Goal: Task Accomplishment & Management: Use online tool/utility

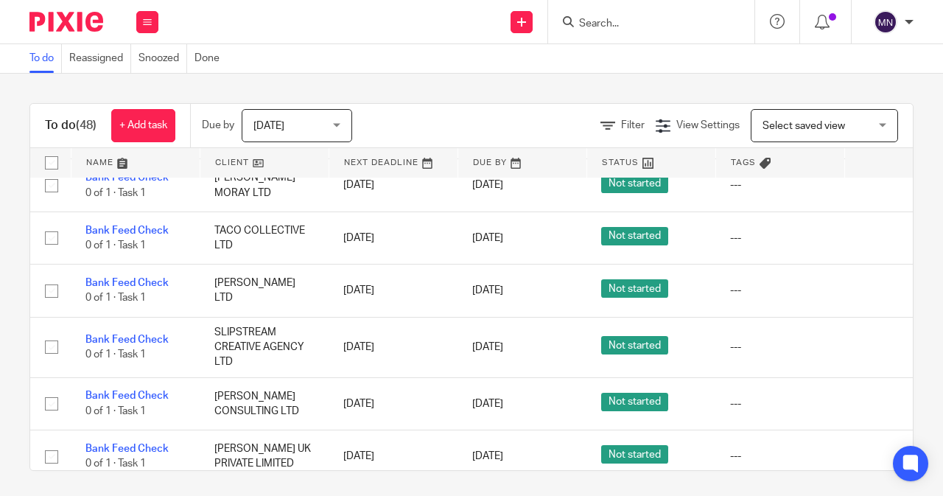
scroll to position [1130, 0]
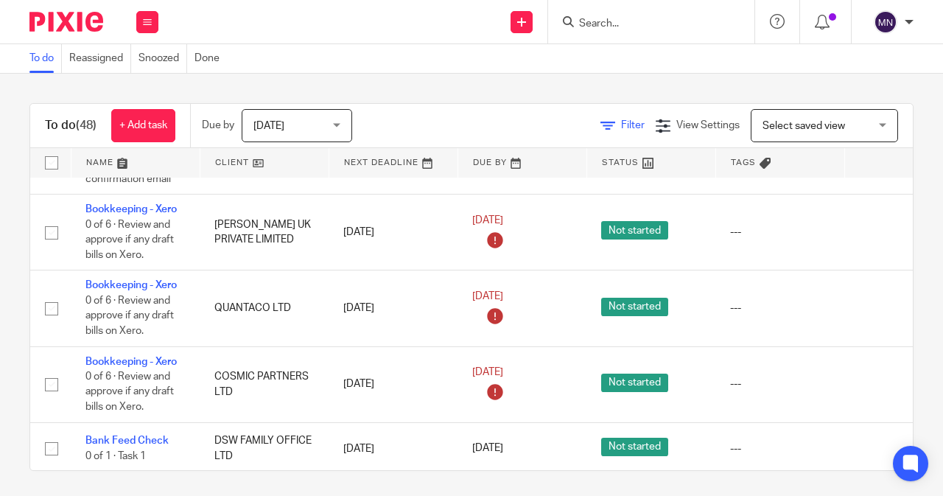
click at [600, 129] on link "Filter" at bounding box center [622, 125] width 44 height 10
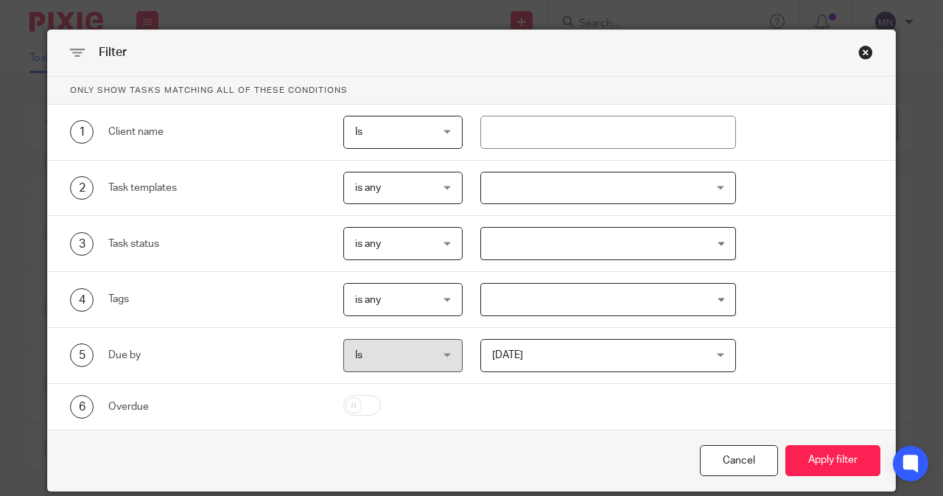
click at [552, 183] on div at bounding box center [608, 188] width 256 height 33
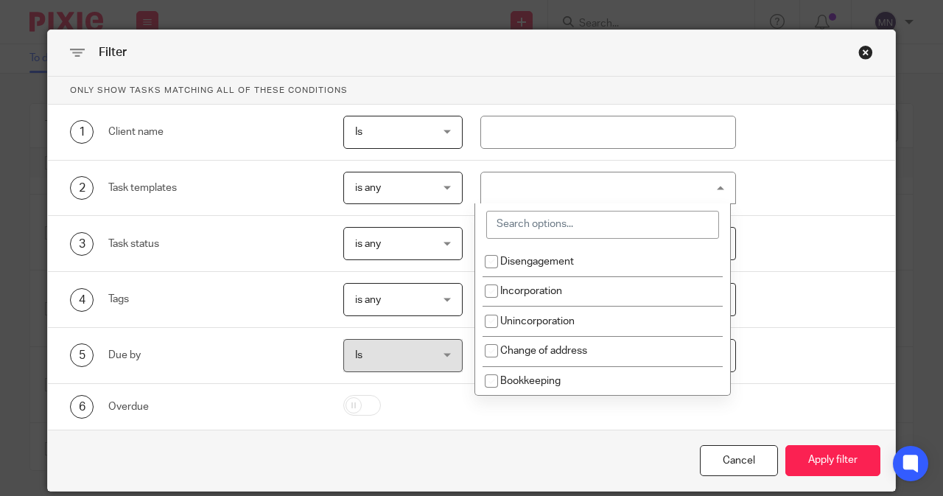
click at [532, 226] on input "search" at bounding box center [602, 225] width 233 height 28
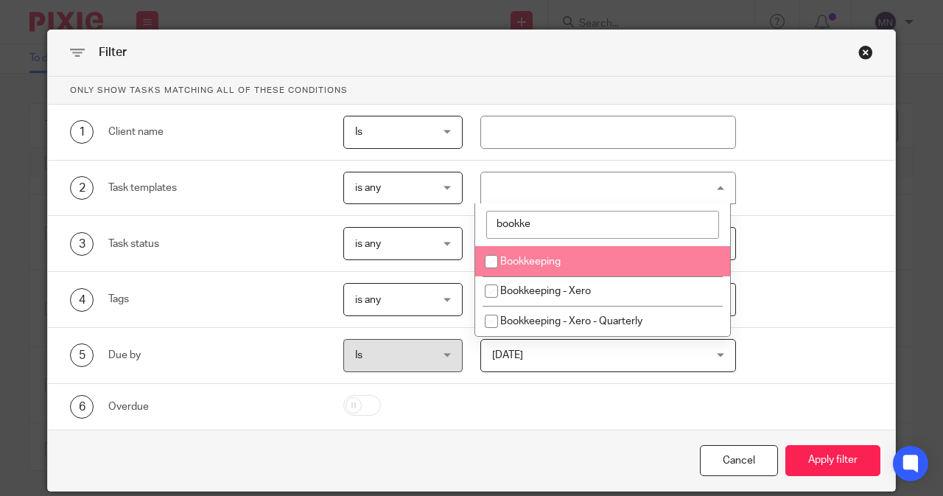
type input "bookke"
click at [564, 253] on li "Bookkeeping" at bounding box center [602, 261] width 255 height 30
checkbox input "true"
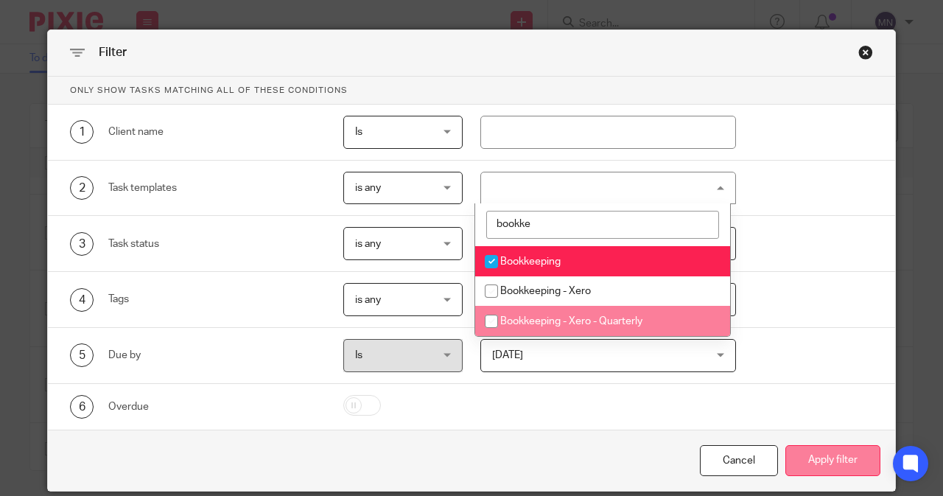
click at [813, 455] on button "Apply filter" at bounding box center [832, 461] width 95 height 32
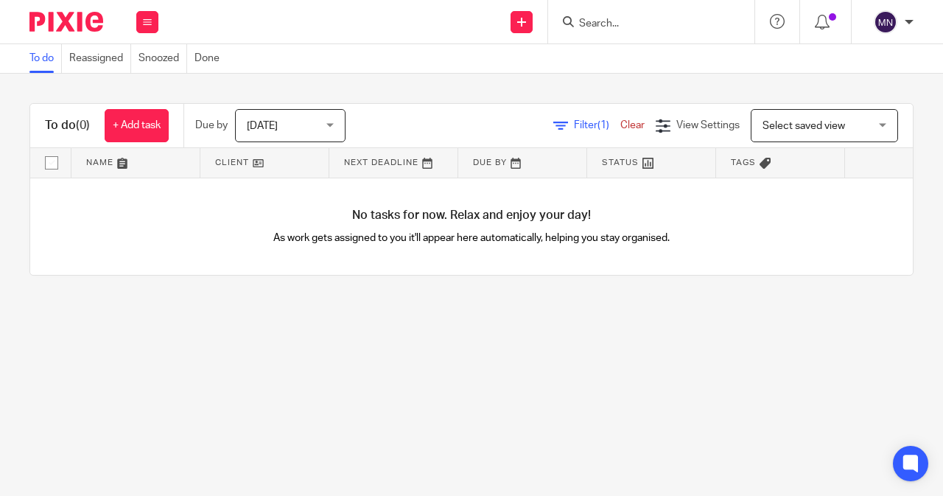
click at [574, 128] on span "Filter (1)" at bounding box center [597, 125] width 46 height 10
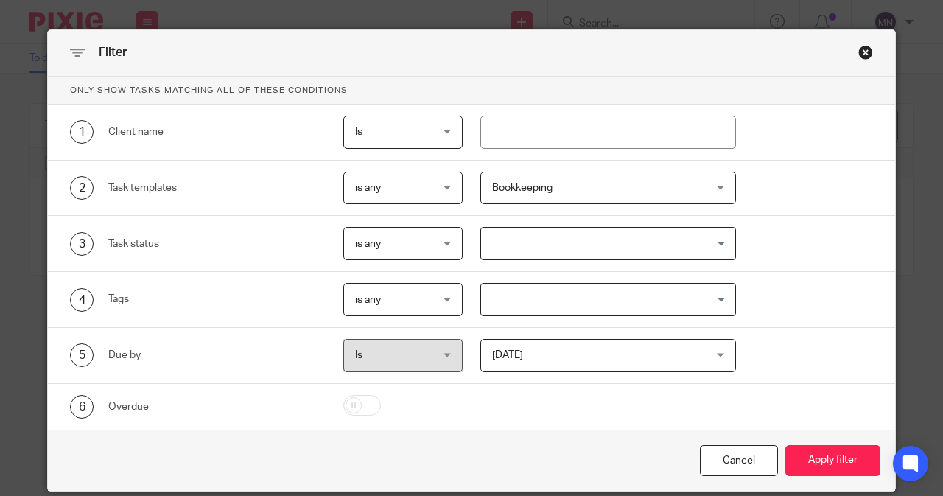
click at [530, 185] on span "Bookkeeping" at bounding box center [522, 188] width 60 height 10
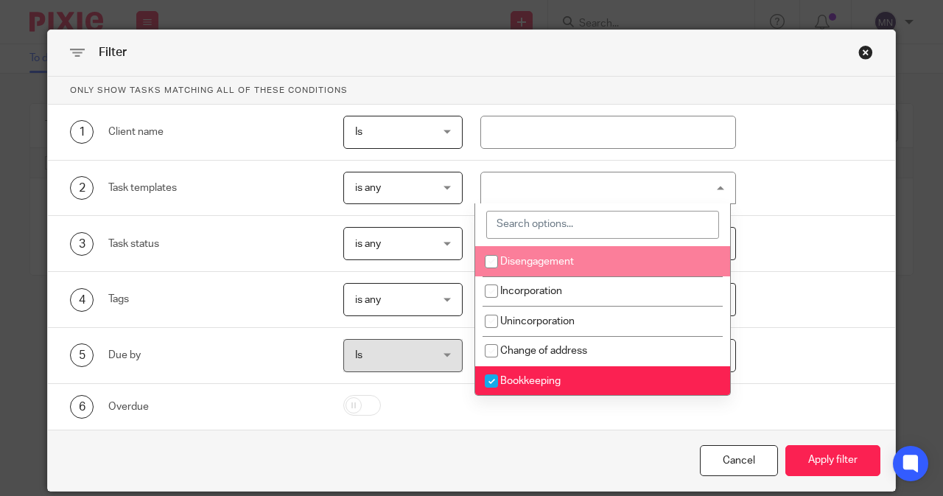
click at [509, 223] on input "search" at bounding box center [602, 225] width 233 height 28
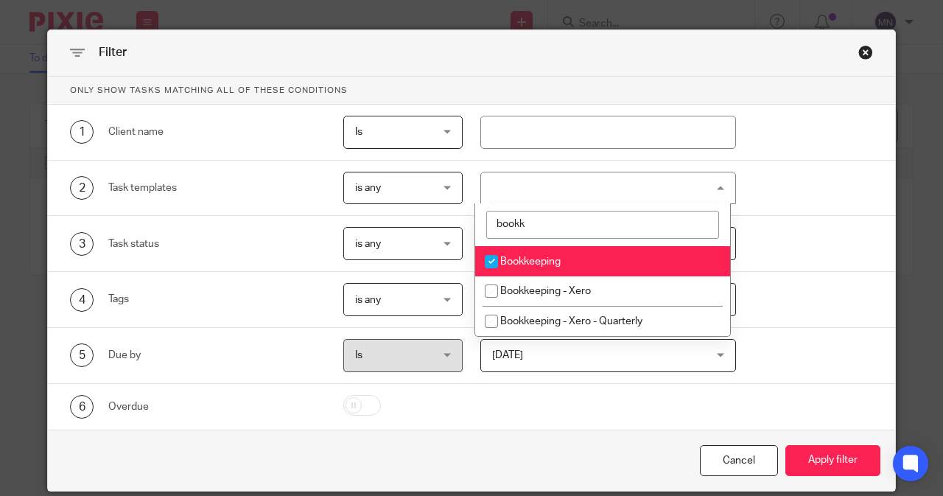
type input "bookk"
click at [496, 257] on input "checkbox" at bounding box center [491, 262] width 28 height 28
checkbox input "false"
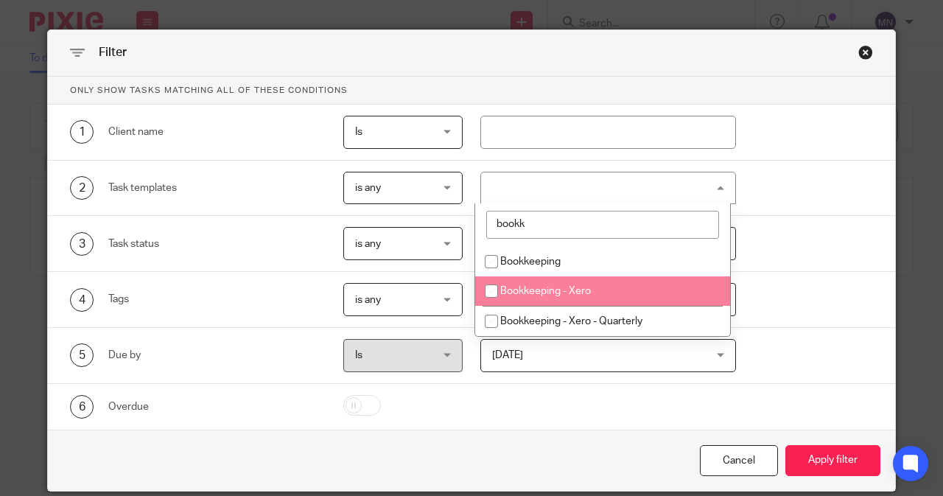
click at [498, 285] on input "checkbox" at bounding box center [491, 291] width 28 height 28
checkbox input "true"
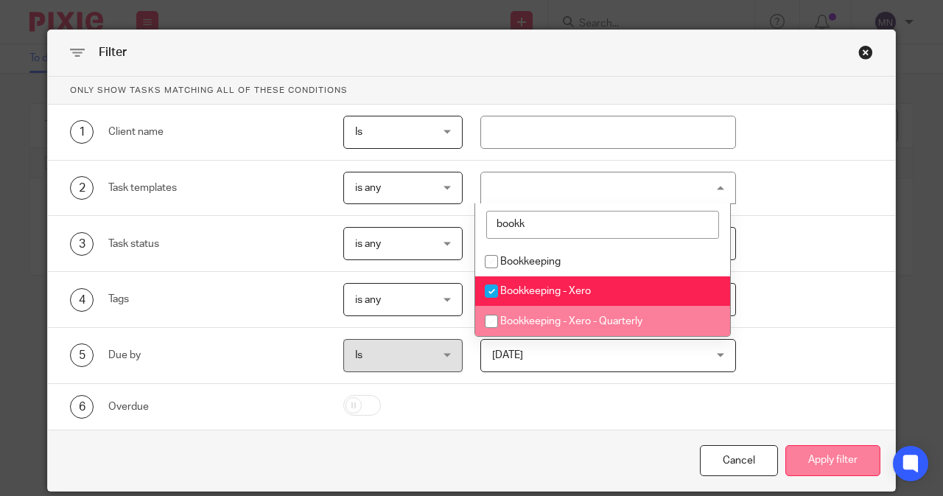
click at [849, 460] on button "Apply filter" at bounding box center [832, 461] width 95 height 32
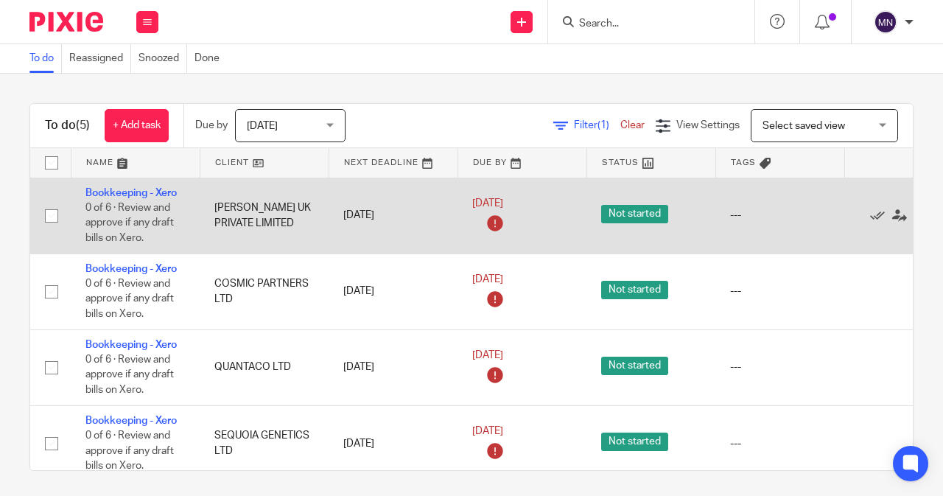
click at [46, 216] on input "checkbox" at bounding box center [52, 216] width 28 height 28
checkbox input "true"
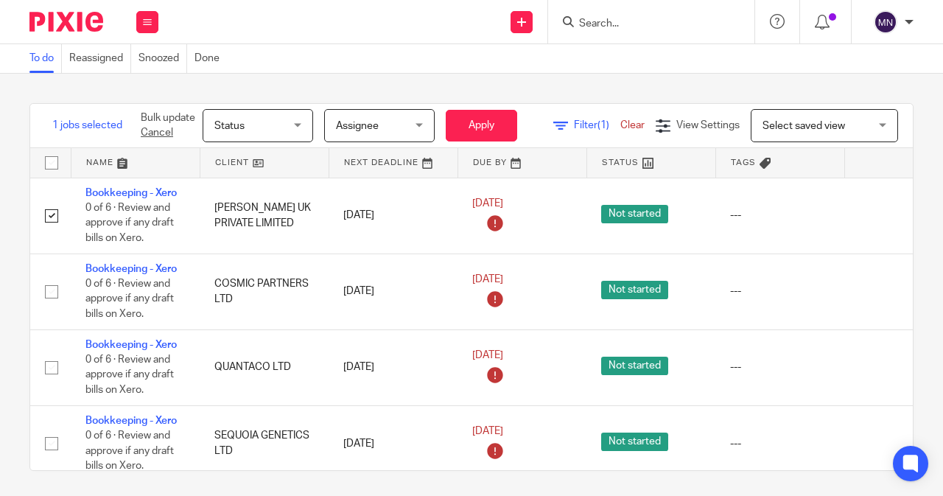
scroll to position [0, 94]
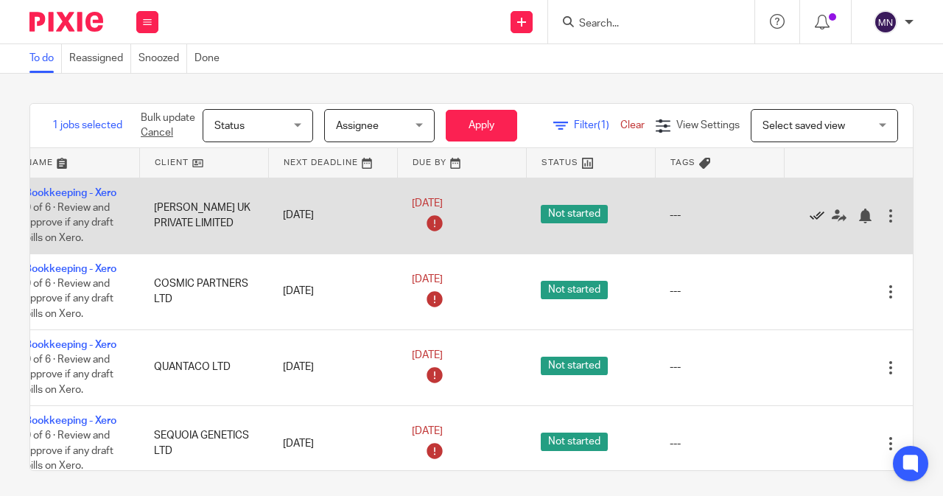
click at [810, 210] on icon at bounding box center [817, 215] width 15 height 15
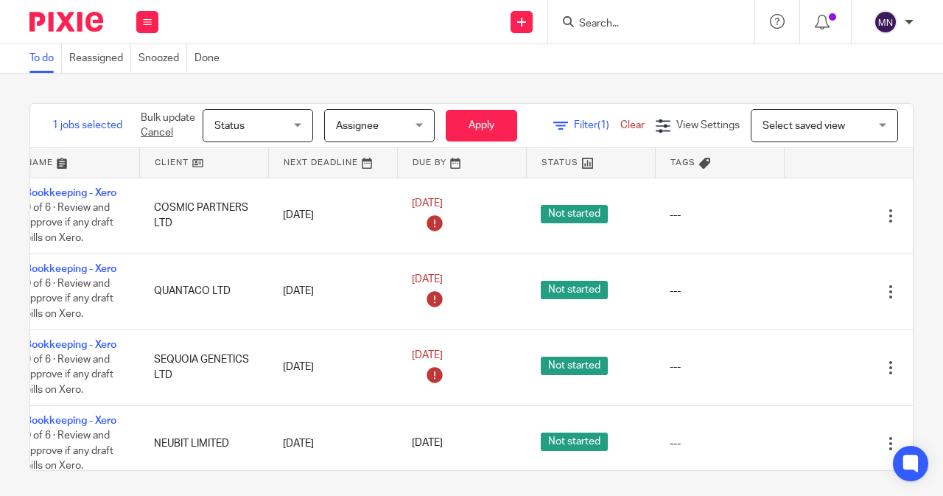
scroll to position [0, 0]
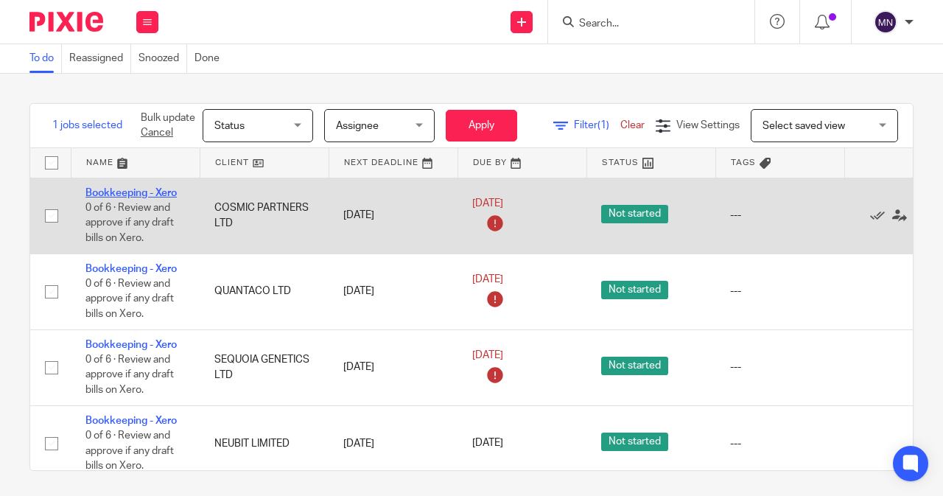
click at [150, 196] on link "Bookkeeping - Xero" at bounding box center [130, 193] width 91 height 10
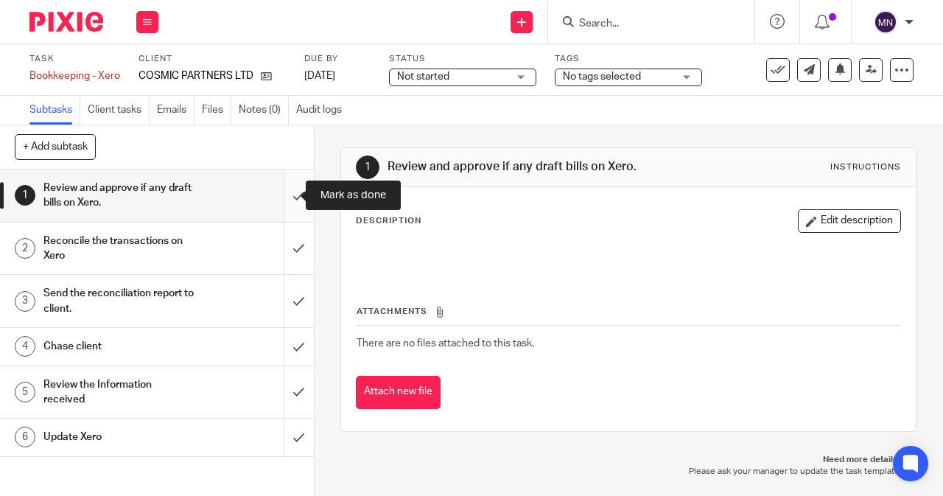
click at [275, 195] on input "submit" at bounding box center [157, 195] width 314 height 52
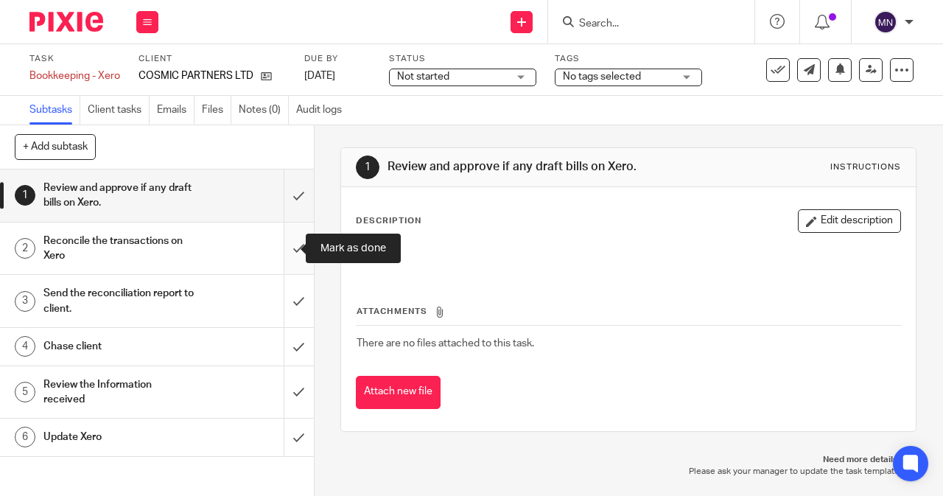
click at [286, 244] on input "submit" at bounding box center [157, 248] width 314 height 52
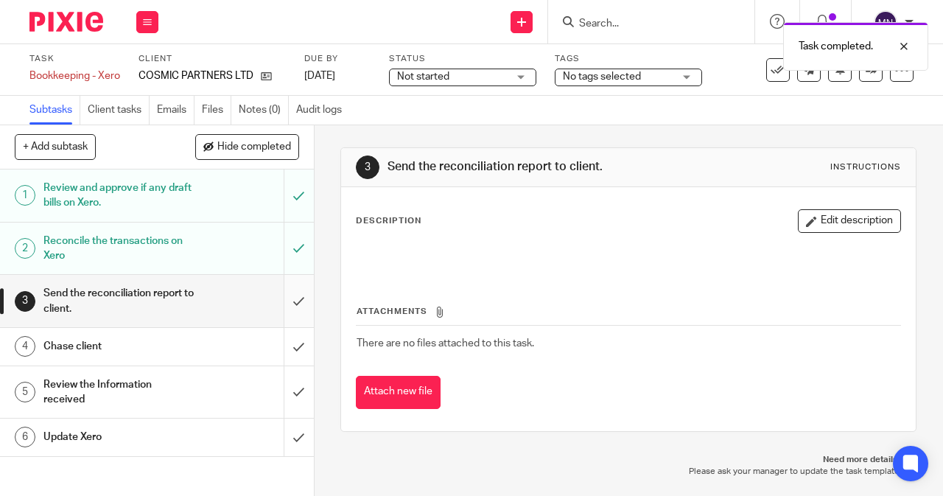
click at [283, 301] on input "submit" at bounding box center [157, 301] width 314 height 52
click at [286, 345] on input "submit" at bounding box center [157, 346] width 314 height 37
click at [278, 390] on input "submit" at bounding box center [157, 392] width 314 height 52
click at [284, 432] on input "submit" at bounding box center [157, 436] width 314 height 37
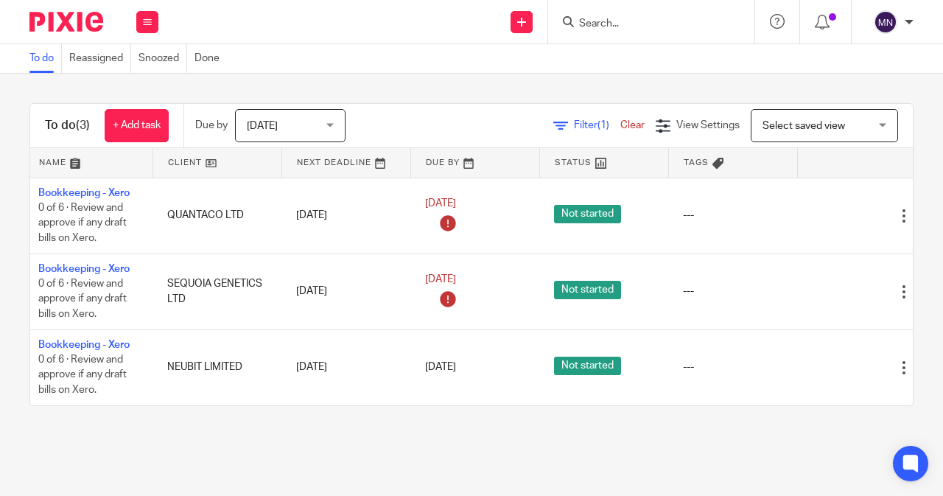
scroll to position [0, 83]
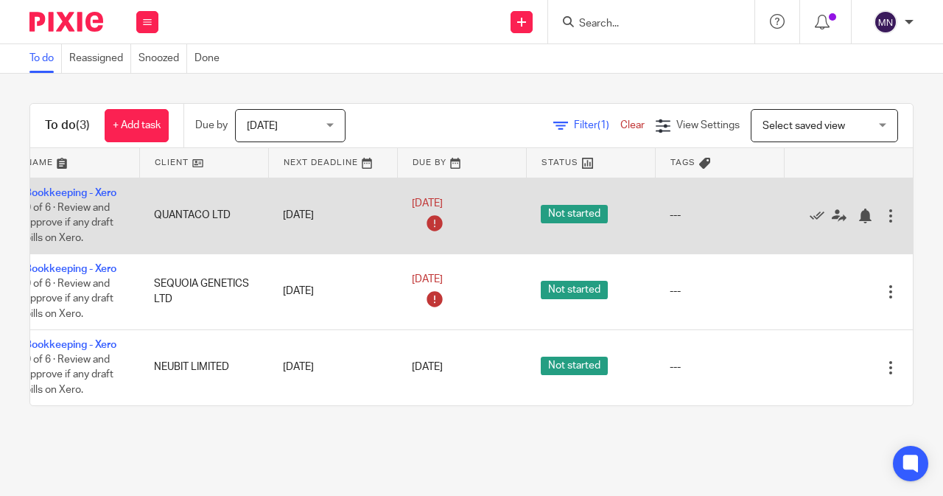
click at [883, 213] on div at bounding box center [890, 215] width 15 height 15
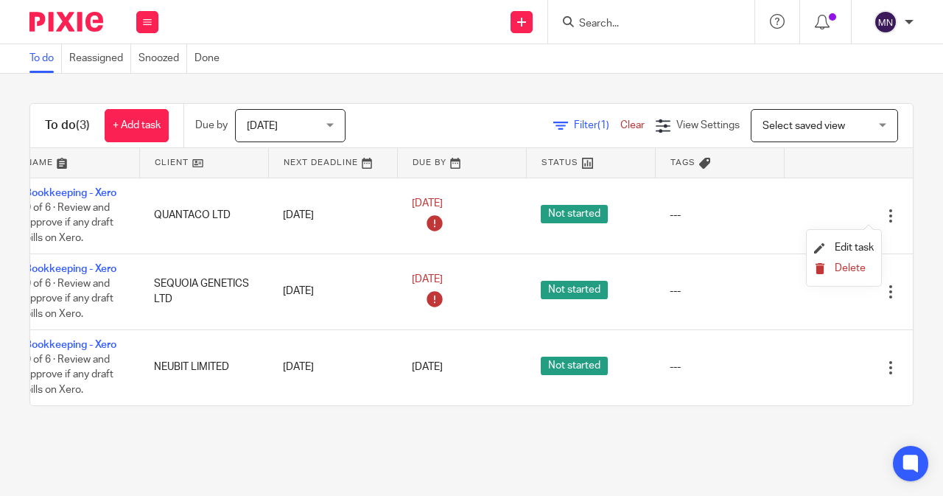
click at [828, 272] on button "Delete" at bounding box center [844, 269] width 60 height 12
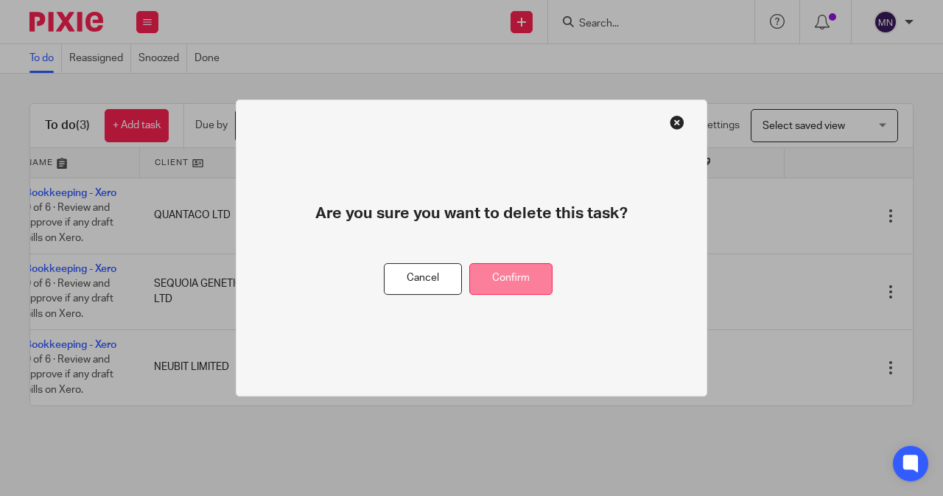
click at [519, 287] on button "Confirm" at bounding box center [510, 279] width 83 height 32
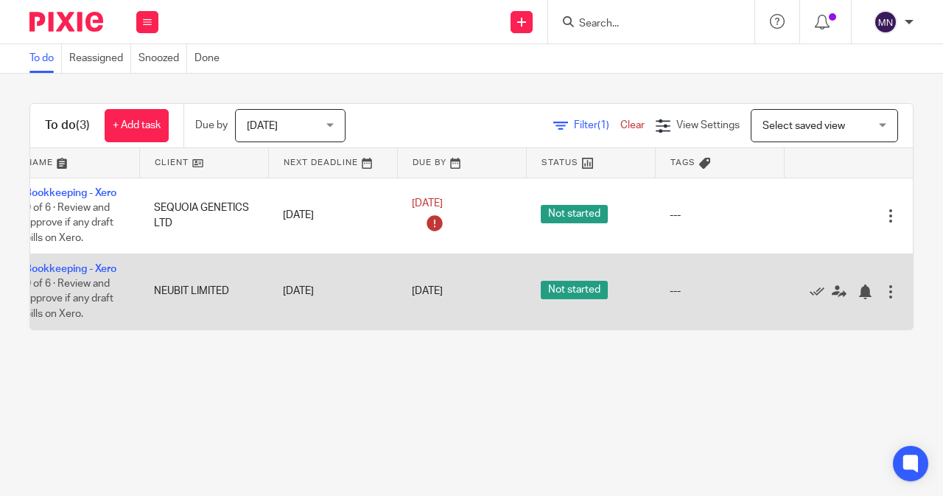
click at [883, 296] on div at bounding box center [890, 291] width 15 height 15
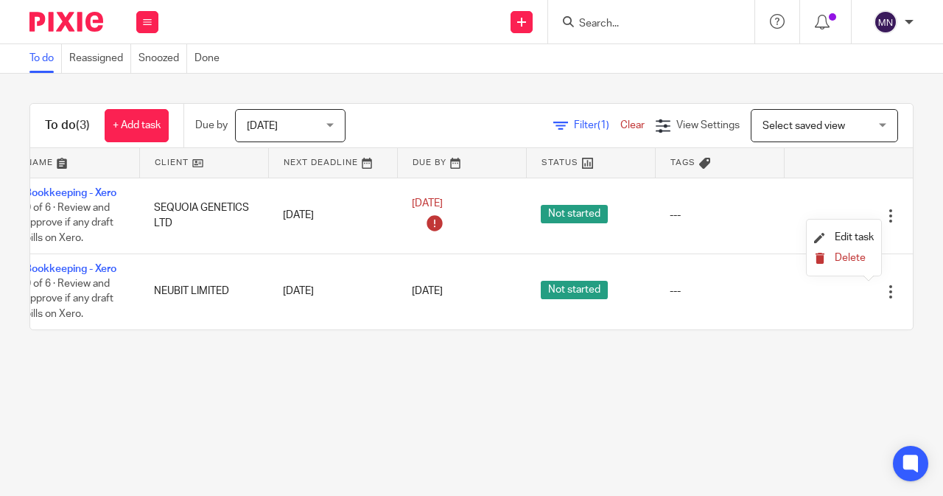
click at [841, 264] on button "Delete" at bounding box center [844, 259] width 60 height 12
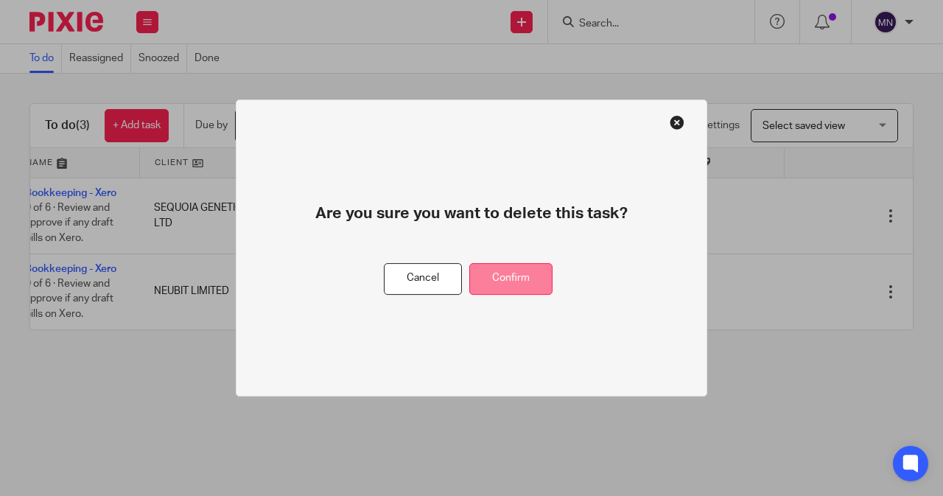
click at [527, 284] on button "Confirm" at bounding box center [510, 279] width 83 height 32
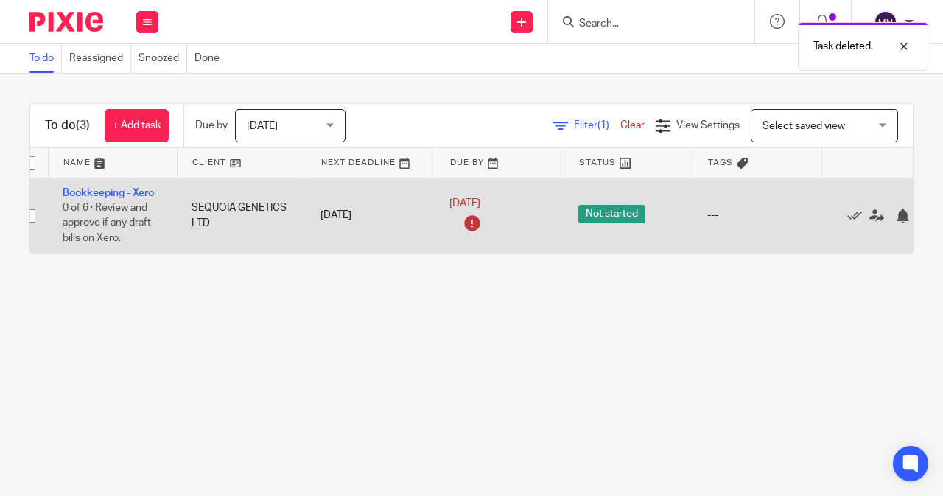
scroll to position [0, 0]
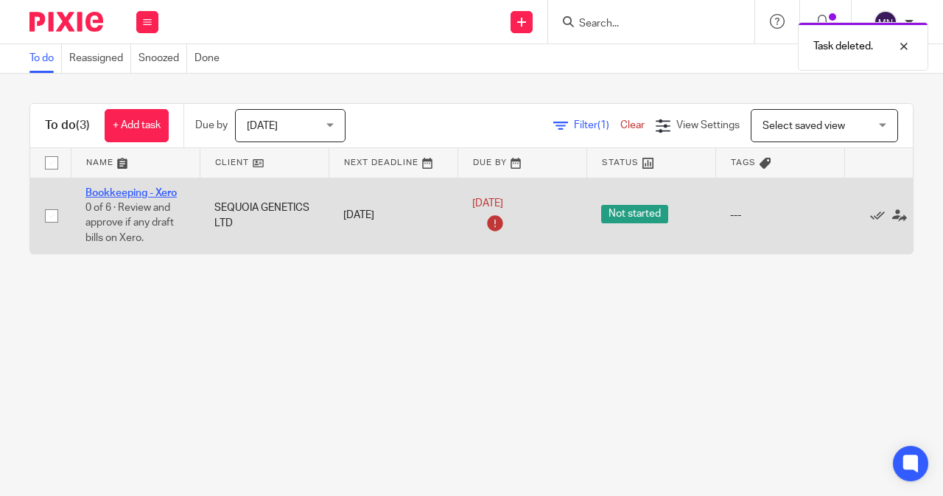
click at [152, 192] on link "Bookkeeping - Xero" at bounding box center [130, 193] width 91 height 10
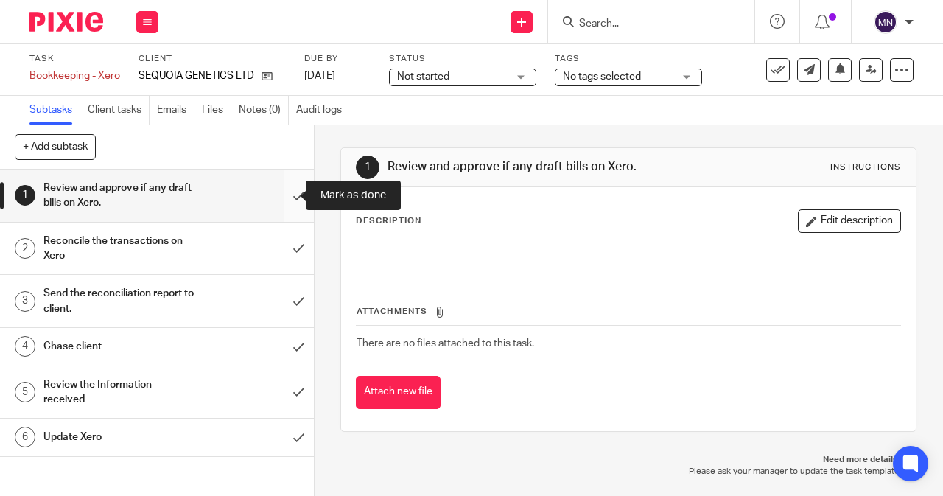
click at [284, 189] on input "submit" at bounding box center [157, 195] width 314 height 52
